Goal: Task Accomplishment & Management: Manage account settings

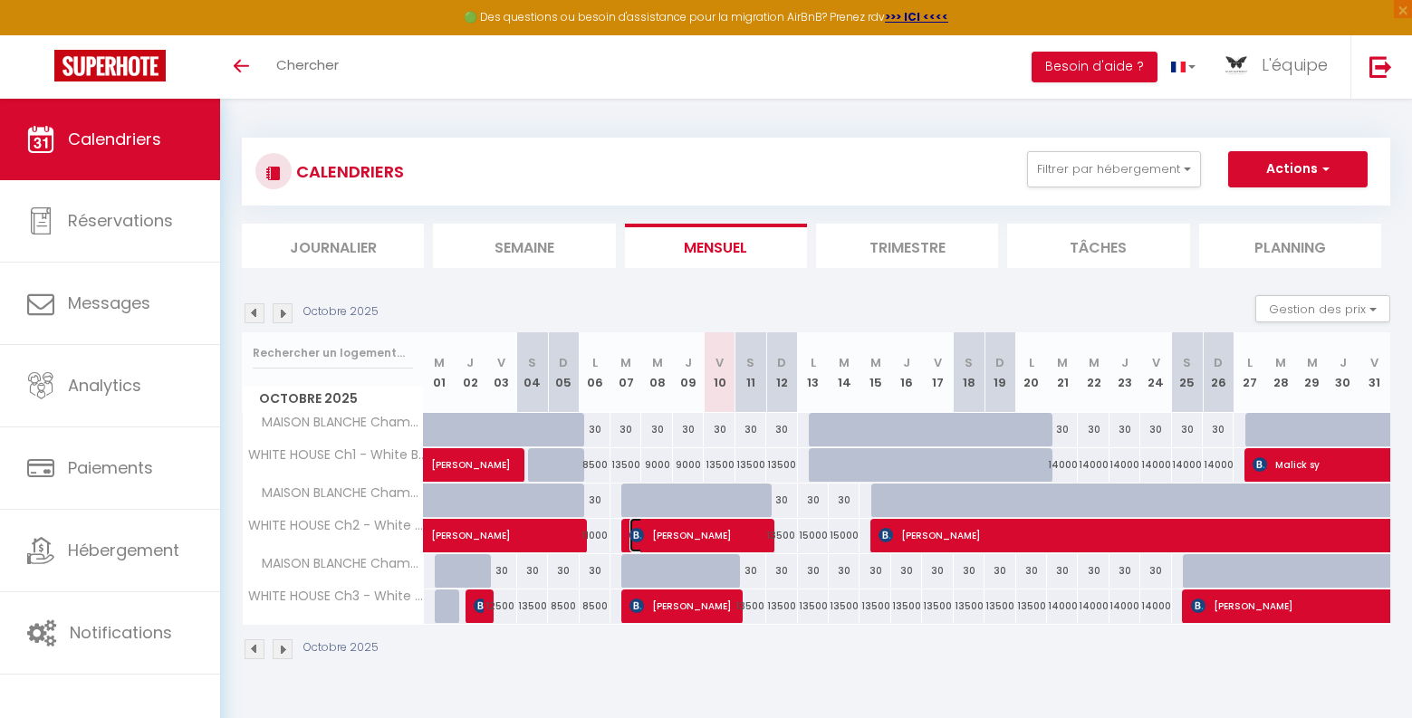
click at [666, 527] on span "[PERSON_NAME]" at bounding box center [695, 535] width 133 height 34
select select "OK"
select select "KO"
select select "0"
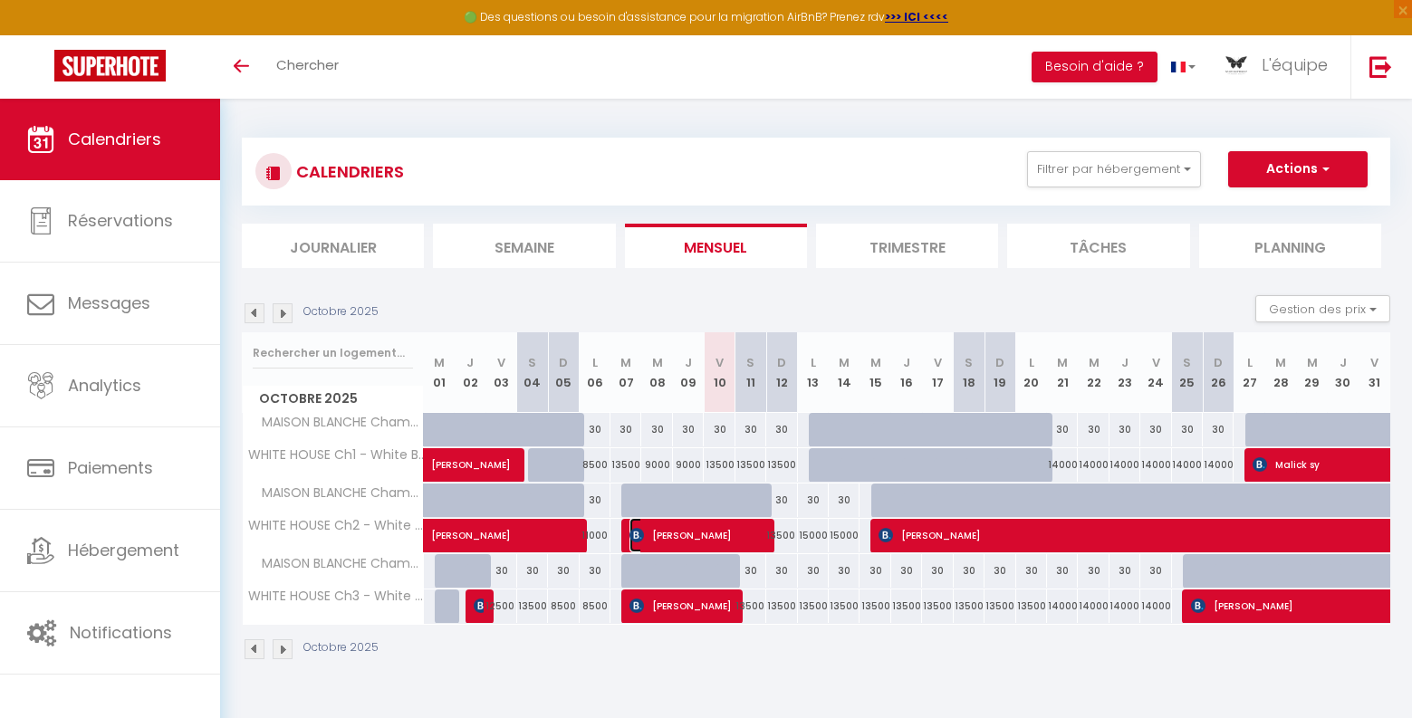
select select "1"
select select
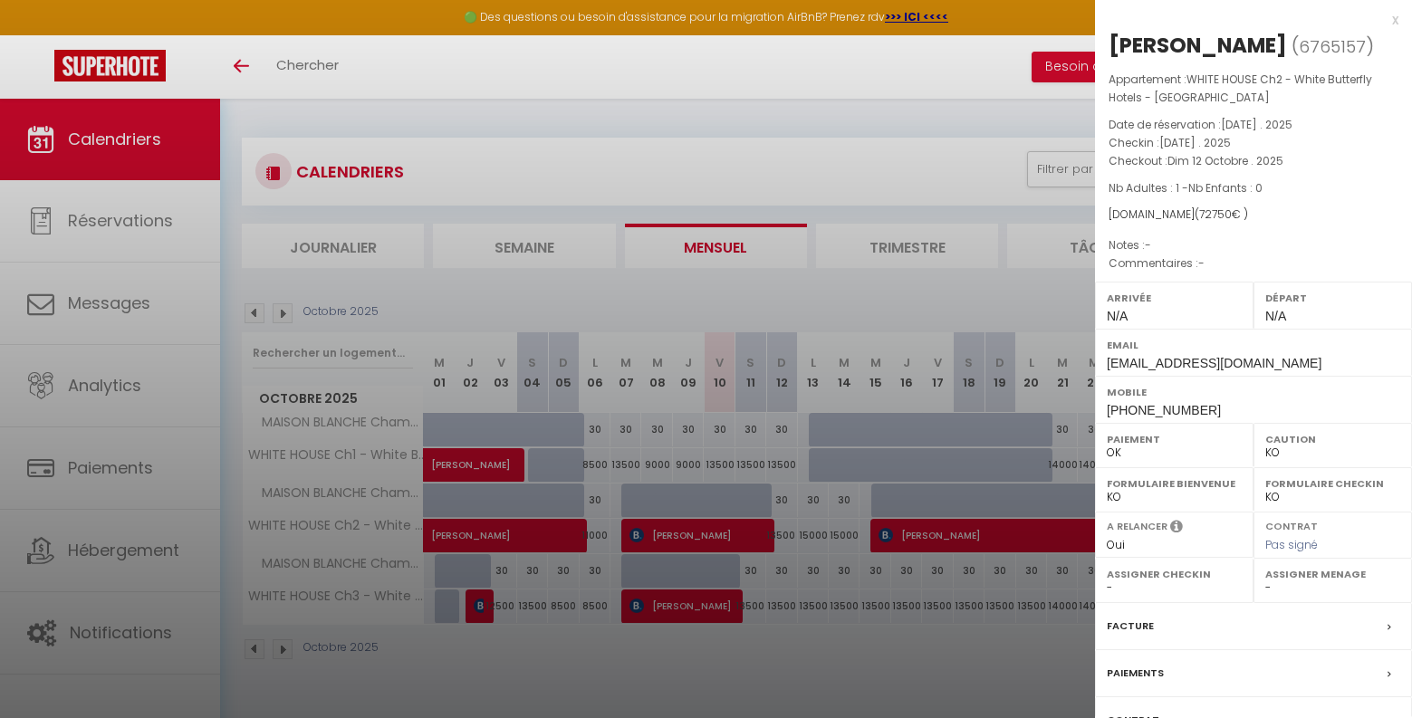
click at [921, 658] on div at bounding box center [706, 359] width 1412 height 718
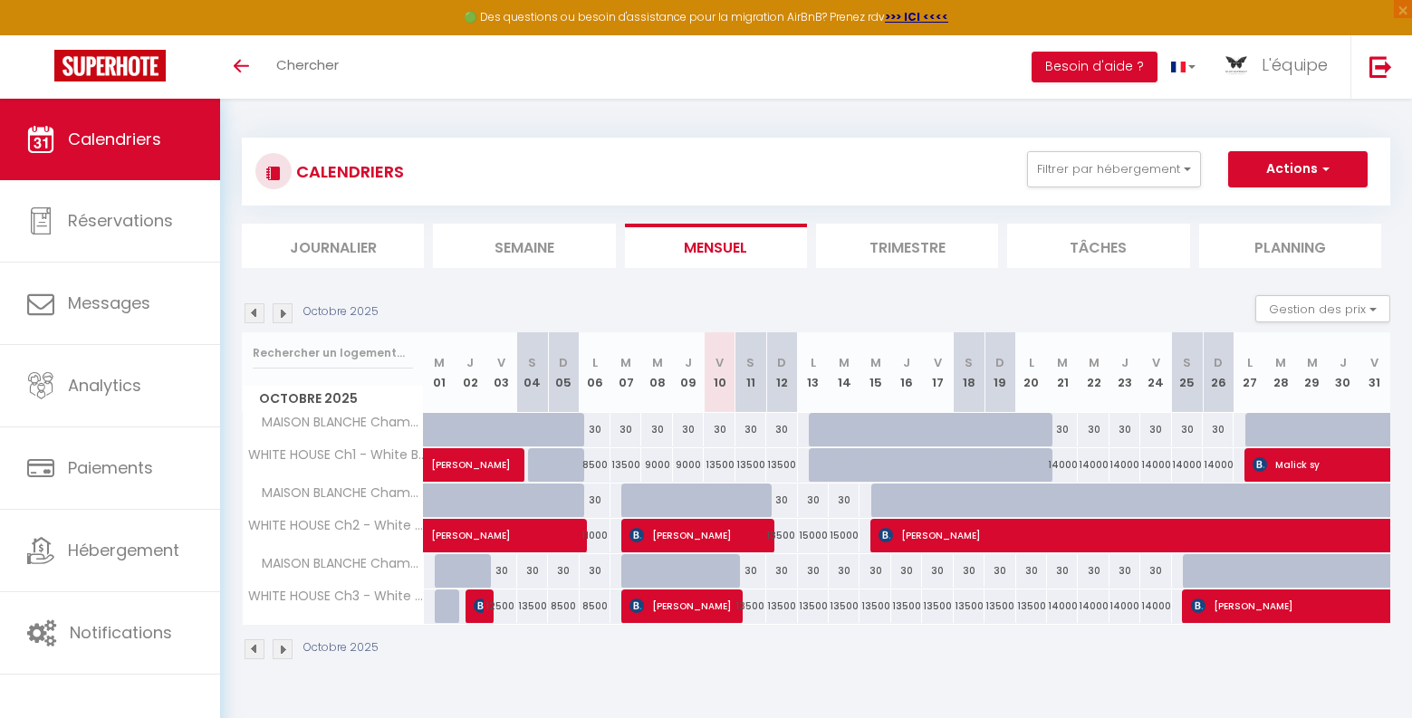
click at [814, 539] on div "15000" at bounding box center [813, 536] width 31 height 34
type input "15000"
type input "Lun 13 Octobre 2025"
type input "[DATE]"
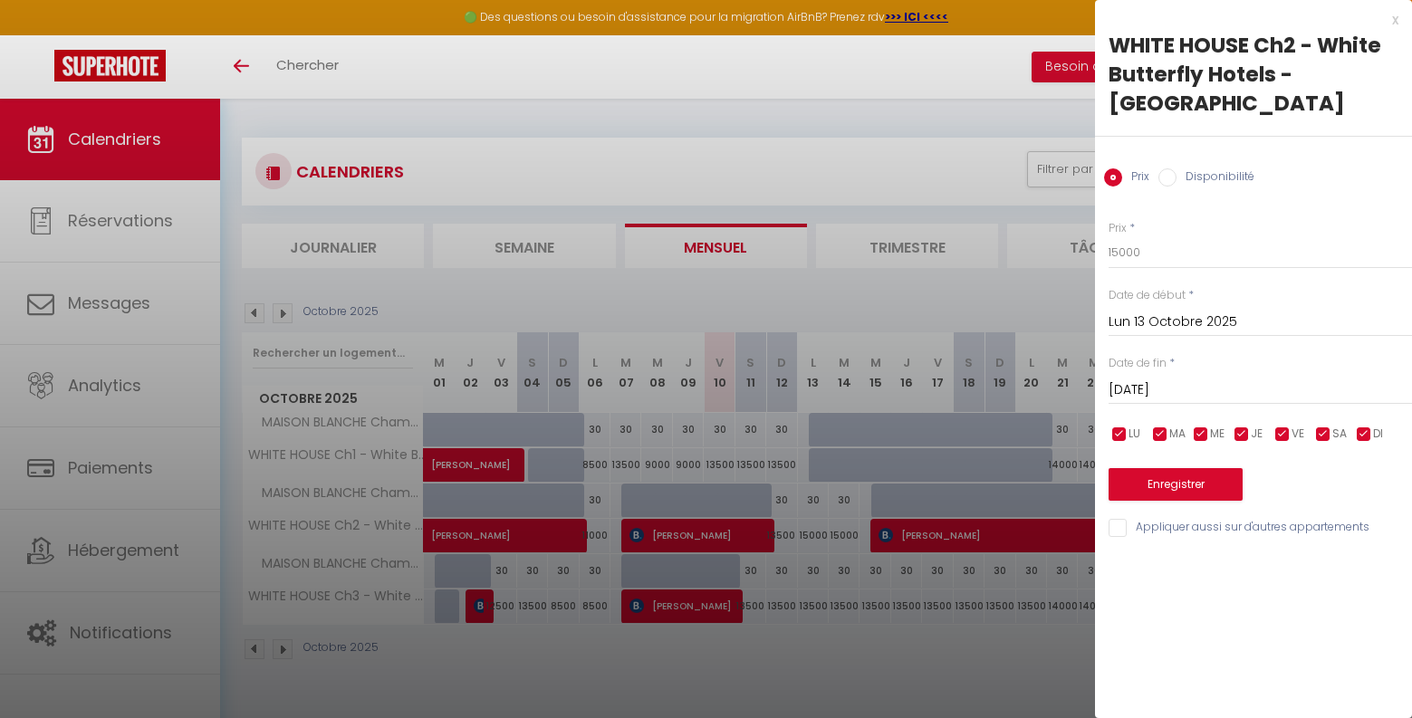
click at [1395, 17] on div "x" at bounding box center [1246, 20] width 303 height 22
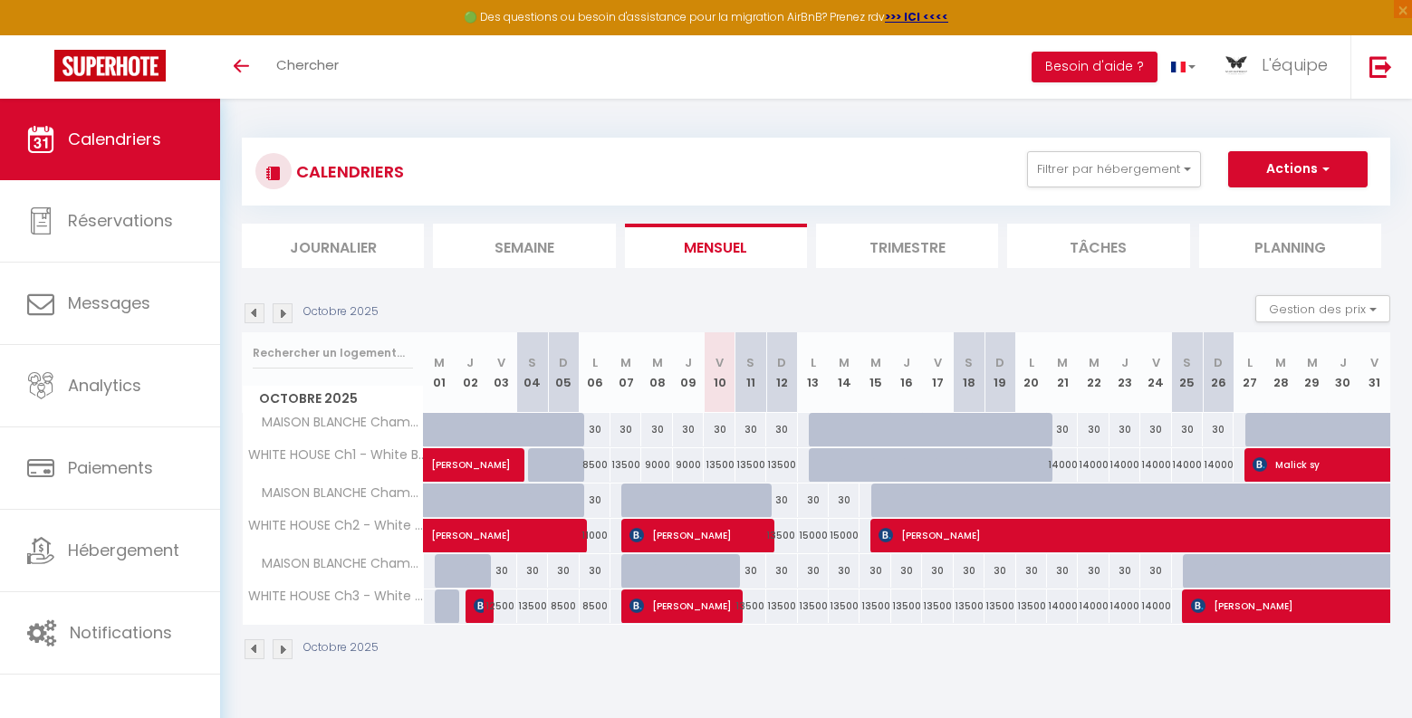
click at [816, 611] on div "13500" at bounding box center [813, 607] width 31 height 34
type input "13500"
type input "Lun 13 Octobre 2025"
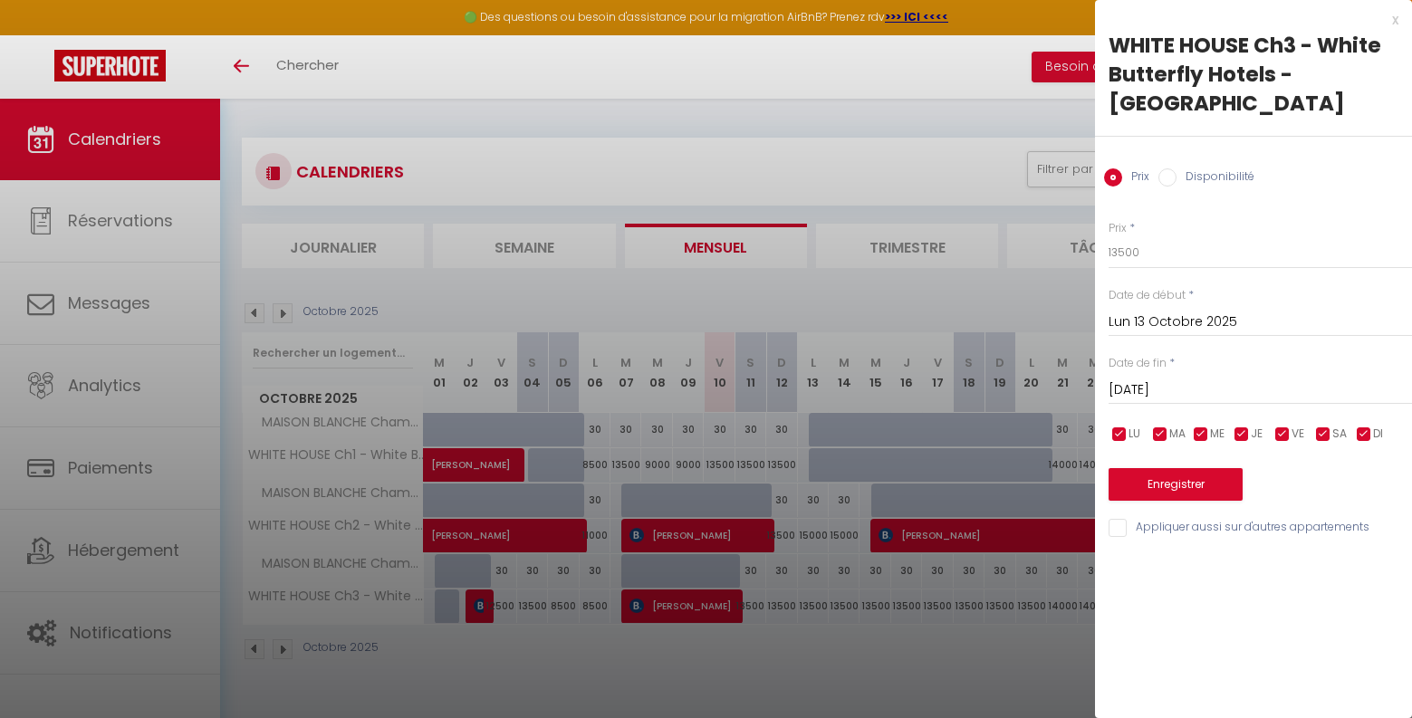
click at [1157, 379] on input "[DATE]" at bounding box center [1259, 391] width 303 height 24
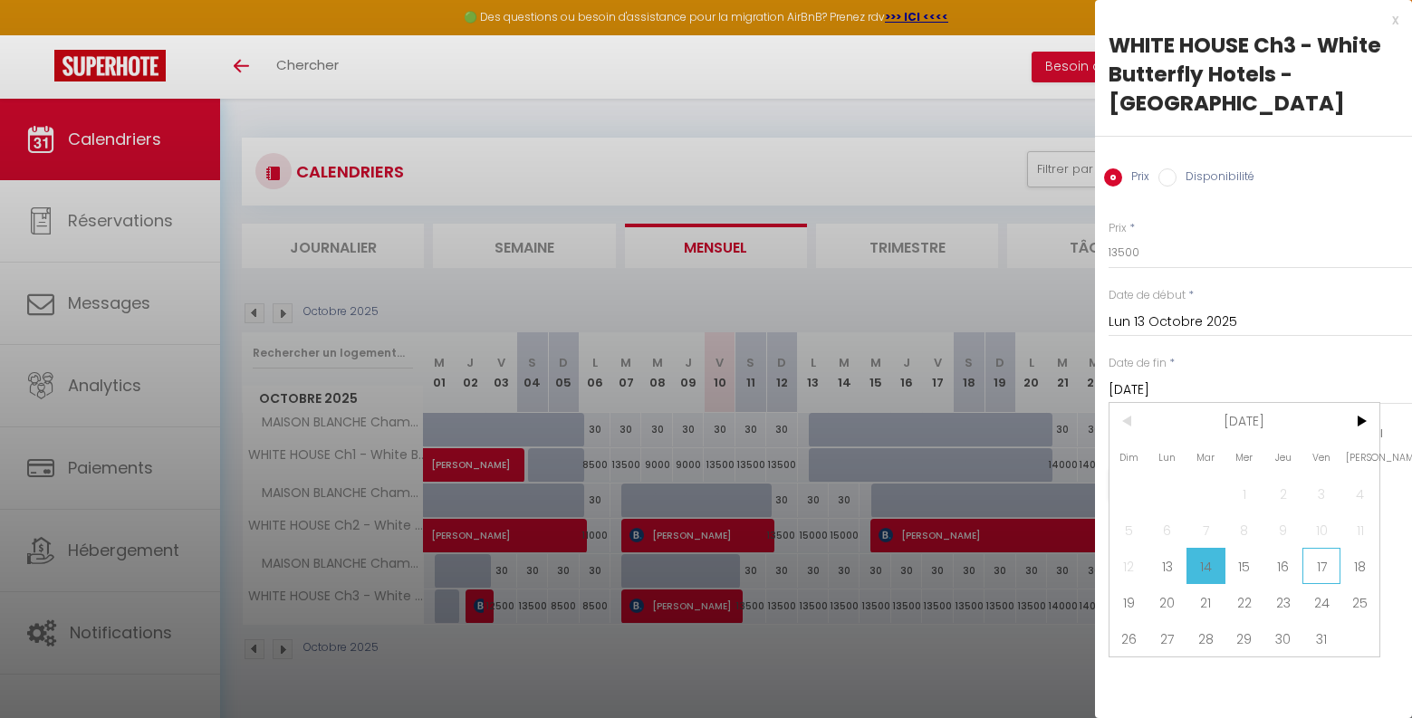
click at [1327, 548] on span "17" at bounding box center [1321, 566] width 39 height 36
type input "Ven 17 Octobre 2025"
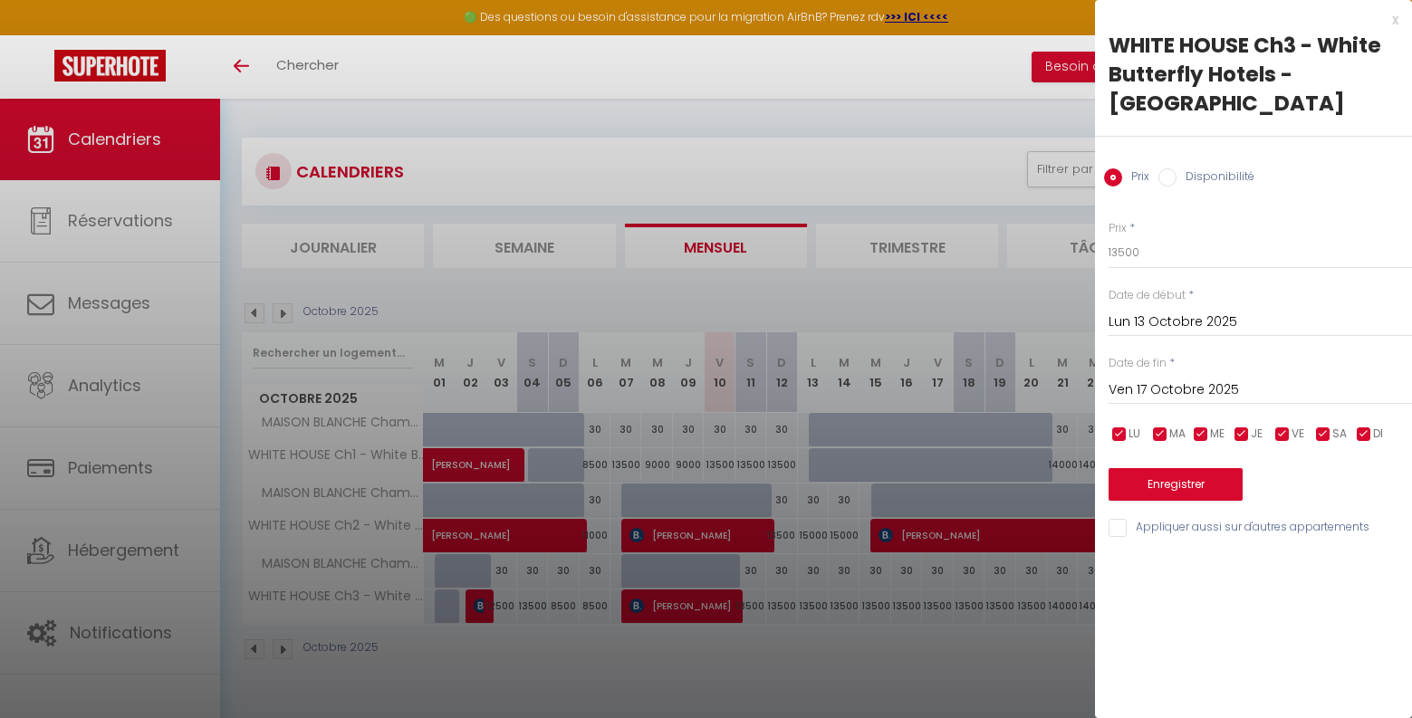
click at [1170, 168] on input "Disponibilité" at bounding box center [1167, 177] width 18 height 18
radio input "true"
radio input "false"
click at [1132, 236] on select "Disponible Indisponible" at bounding box center [1259, 253] width 303 height 34
select select "0"
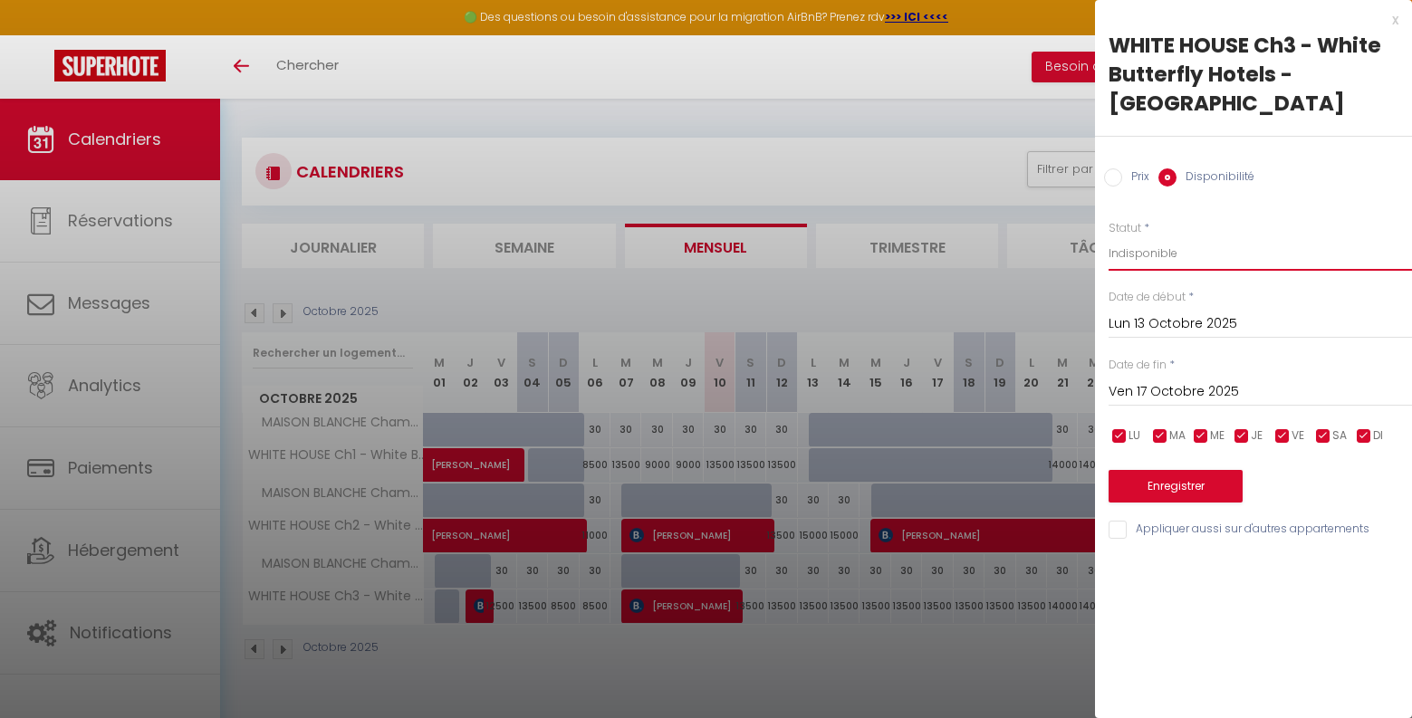
click at [1108, 236] on select "Disponible Indisponible" at bounding box center [1259, 253] width 303 height 34
click at [1179, 470] on button "Enregistrer" at bounding box center [1175, 486] width 134 height 33
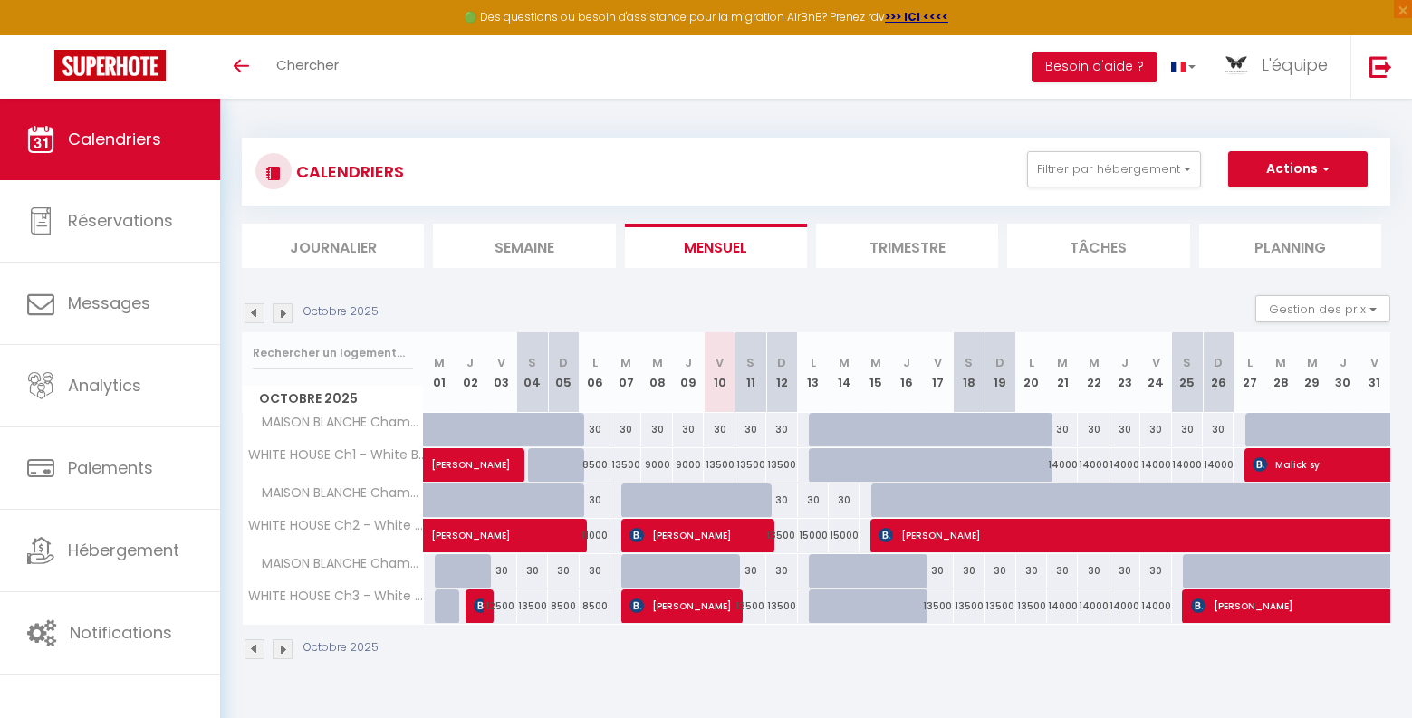
click at [709, 466] on div "13500" at bounding box center [719, 465] width 31 height 34
select select "1"
type input "Ven 10 Octobre 2025"
type input "Sam 11 Octobre 2025"
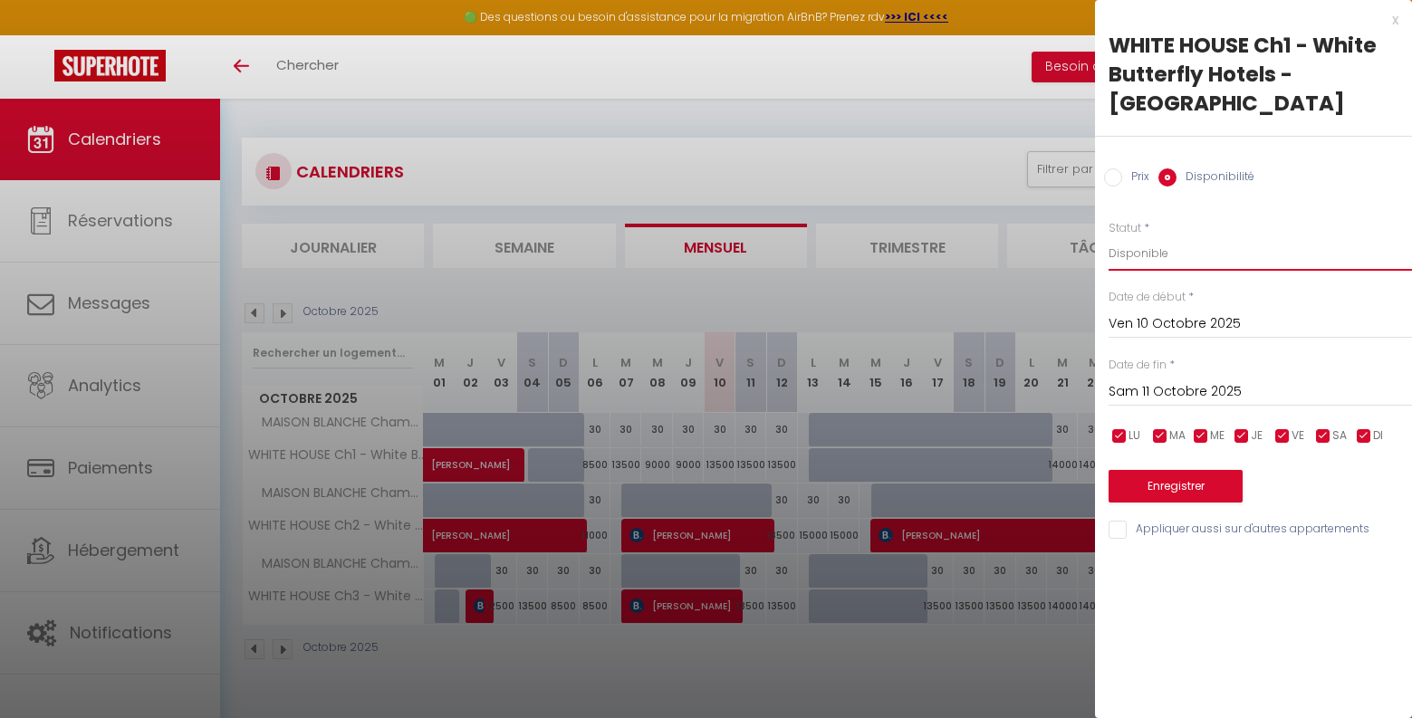
click at [1142, 236] on select "Disponible Indisponible" at bounding box center [1259, 253] width 303 height 34
select select "0"
click at [1108, 236] on select "Disponible Indisponible" at bounding box center [1259, 253] width 303 height 34
click at [1191, 470] on button "Enregistrer" at bounding box center [1175, 486] width 134 height 33
